Goal: Transaction & Acquisition: Purchase product/service

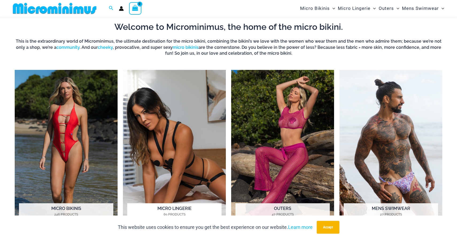
scroll to position [210, 0]
click at [189, 113] on img "Visit product category Micro Lingerie" at bounding box center [174, 149] width 103 height 158
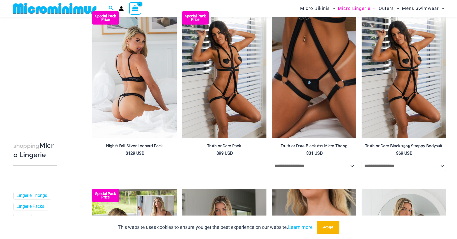
scroll to position [83, 0]
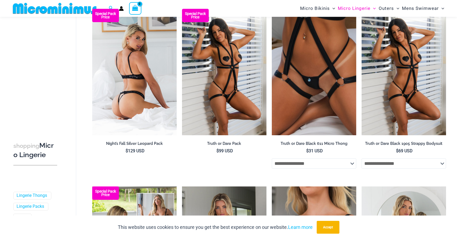
click at [144, 124] on img at bounding box center [134, 72] width 84 height 127
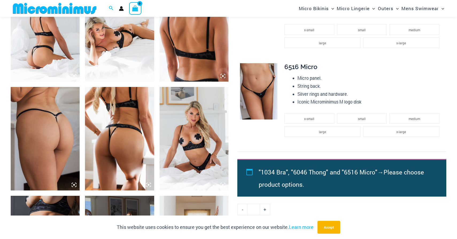
scroll to position [403, 0]
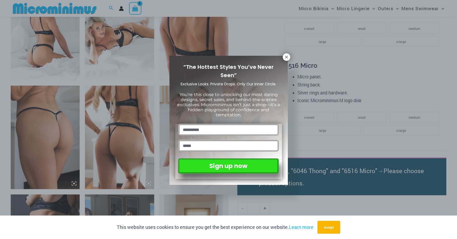
click at [288, 60] on div "“The Hottest Styles You’ve Never Seen” Exclusive Looks. Private Drops. Only Our…" at bounding box center [228, 119] width 457 height 239
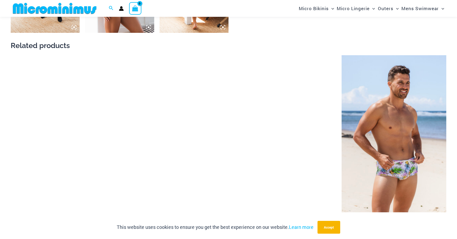
scroll to position [886, 0]
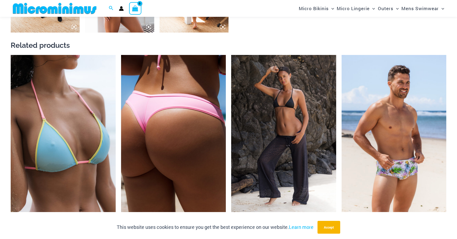
click at [183, 66] on img at bounding box center [173, 133] width 105 height 157
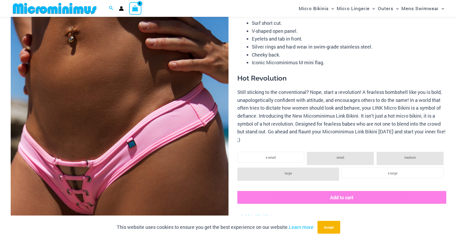
scroll to position [61, 0]
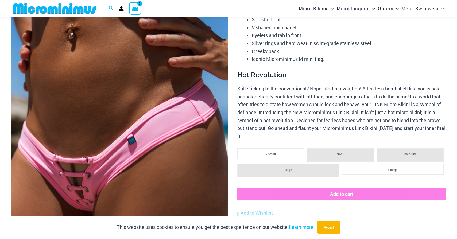
click at [104, 169] on img at bounding box center [120, 150] width 218 height 327
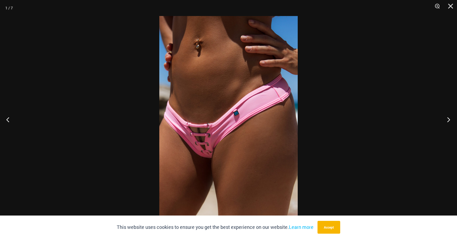
click at [451, 120] on button "Next" at bounding box center [447, 119] width 20 height 27
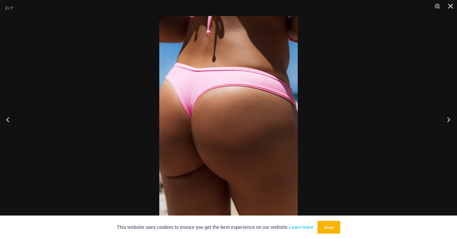
click at [451, 120] on button "Next" at bounding box center [447, 119] width 20 height 27
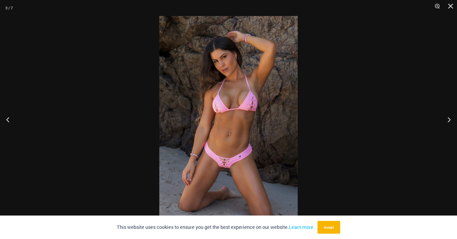
click at [238, 180] on img at bounding box center [228, 119] width 138 height 207
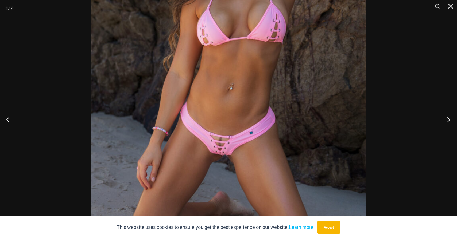
click at [451, 121] on button "Next" at bounding box center [447, 119] width 20 height 27
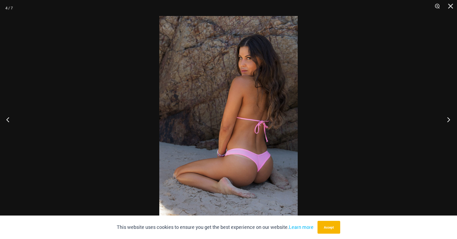
click at [451, 121] on button "Next" at bounding box center [447, 119] width 20 height 27
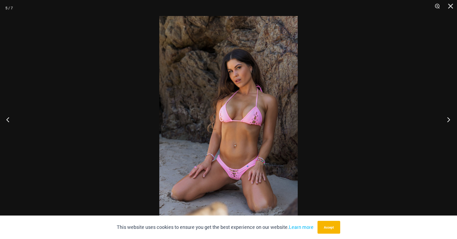
click at [451, 121] on button "Next" at bounding box center [447, 119] width 20 height 27
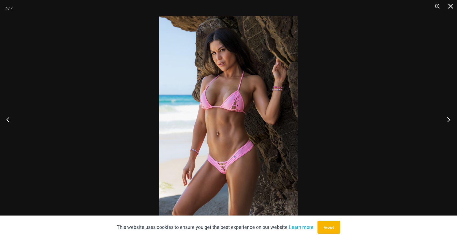
click at [451, 121] on button "Next" at bounding box center [447, 119] width 20 height 27
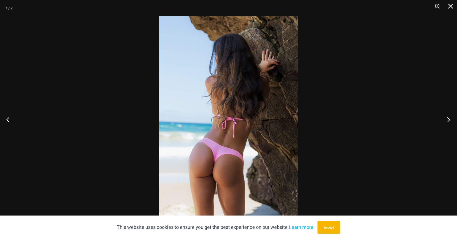
click at [451, 121] on button "Next" at bounding box center [447, 119] width 20 height 27
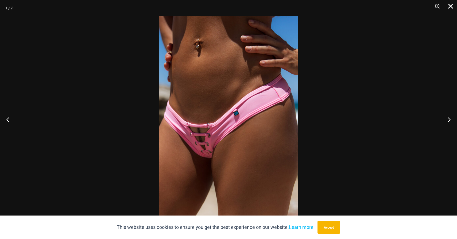
click at [448, 10] on button "Close" at bounding box center [448, 8] width 13 height 16
